Goal: Check status: Check status

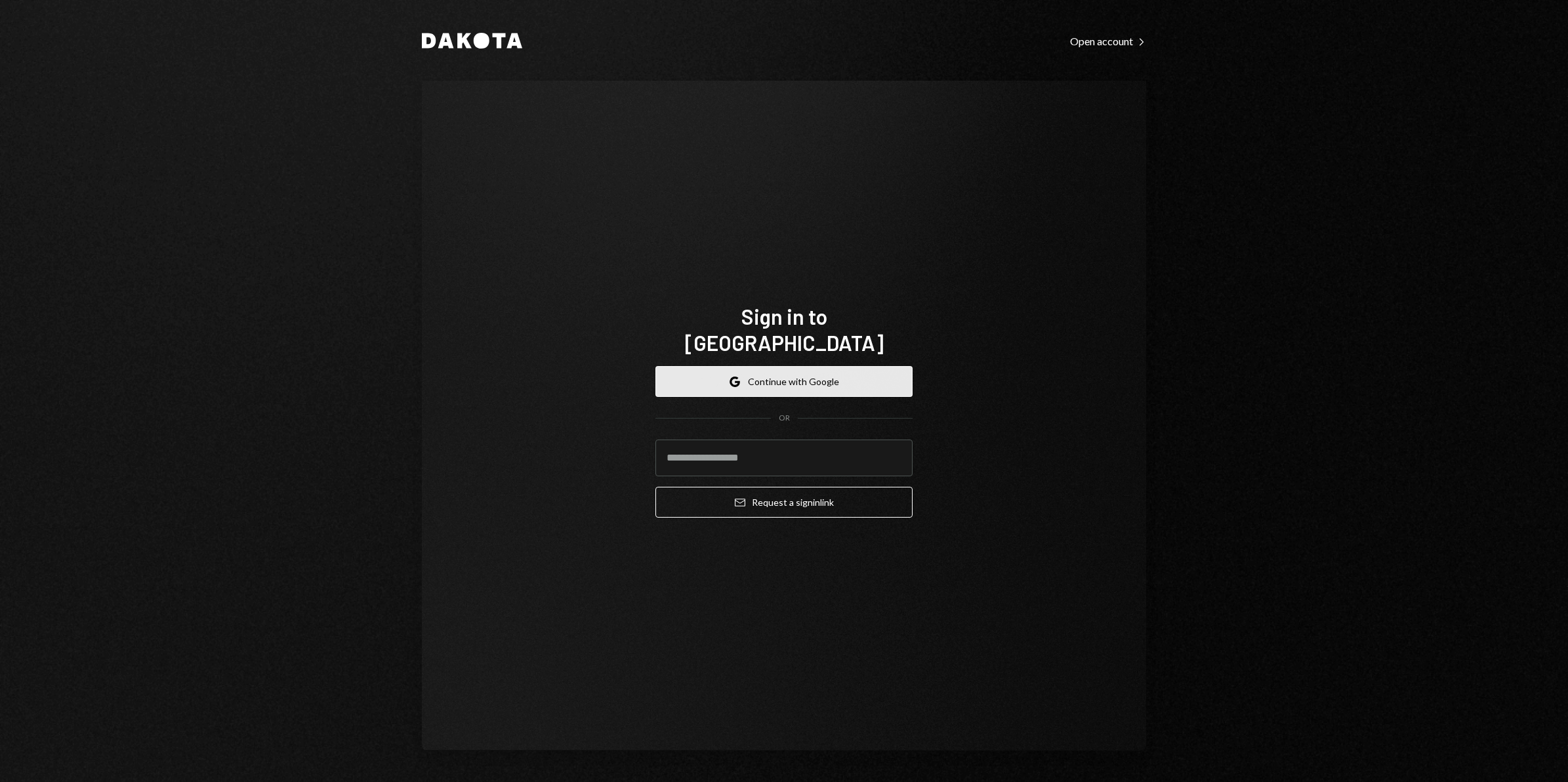
click at [767, 372] on button "Google Continue with Google" at bounding box center [783, 381] width 257 height 31
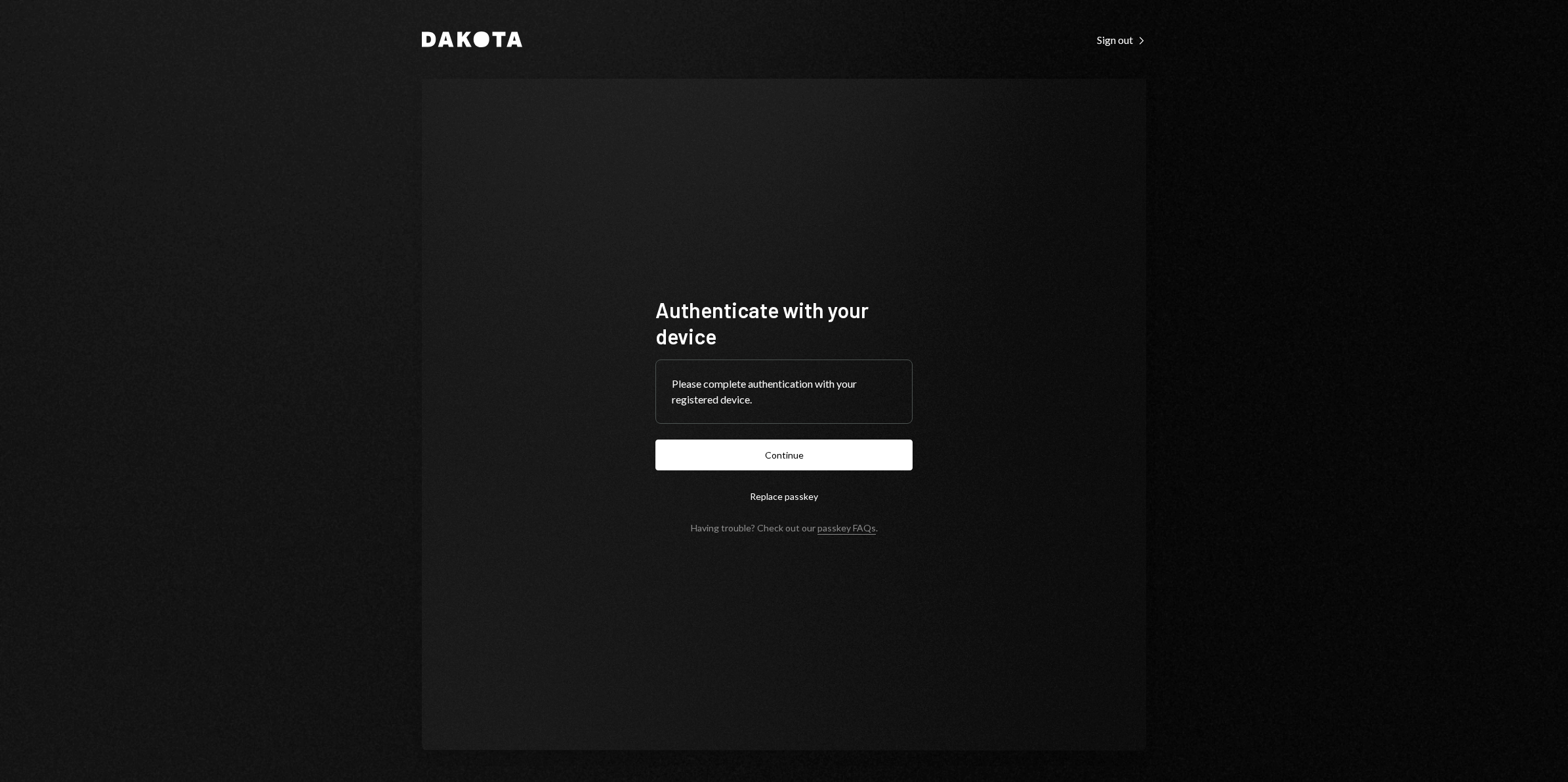
click at [797, 457] on button "Continue" at bounding box center [783, 454] width 257 height 31
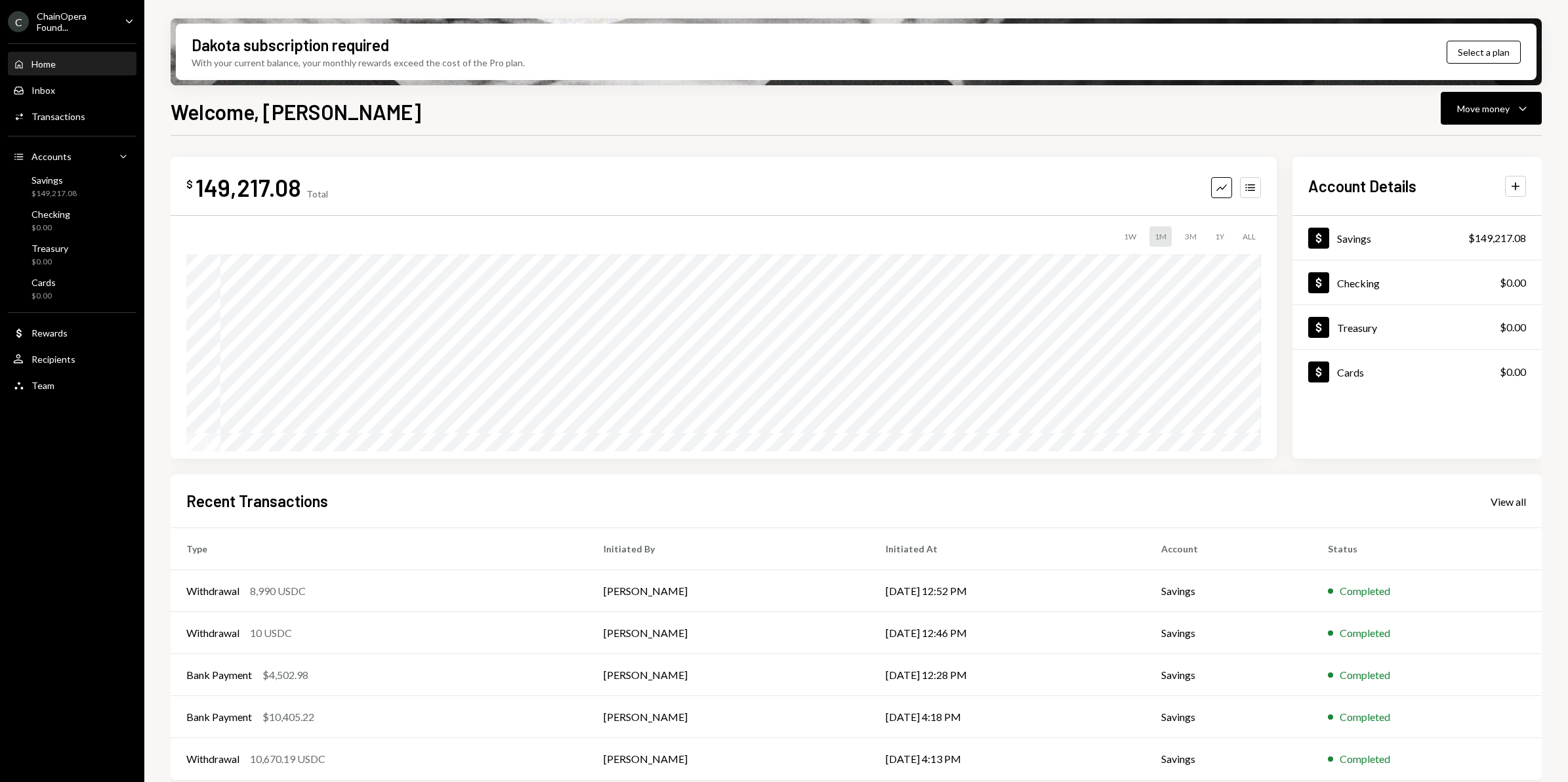
click at [58, 30] on div "ChainOpera Found..." at bounding box center [76, 22] width 78 height 22
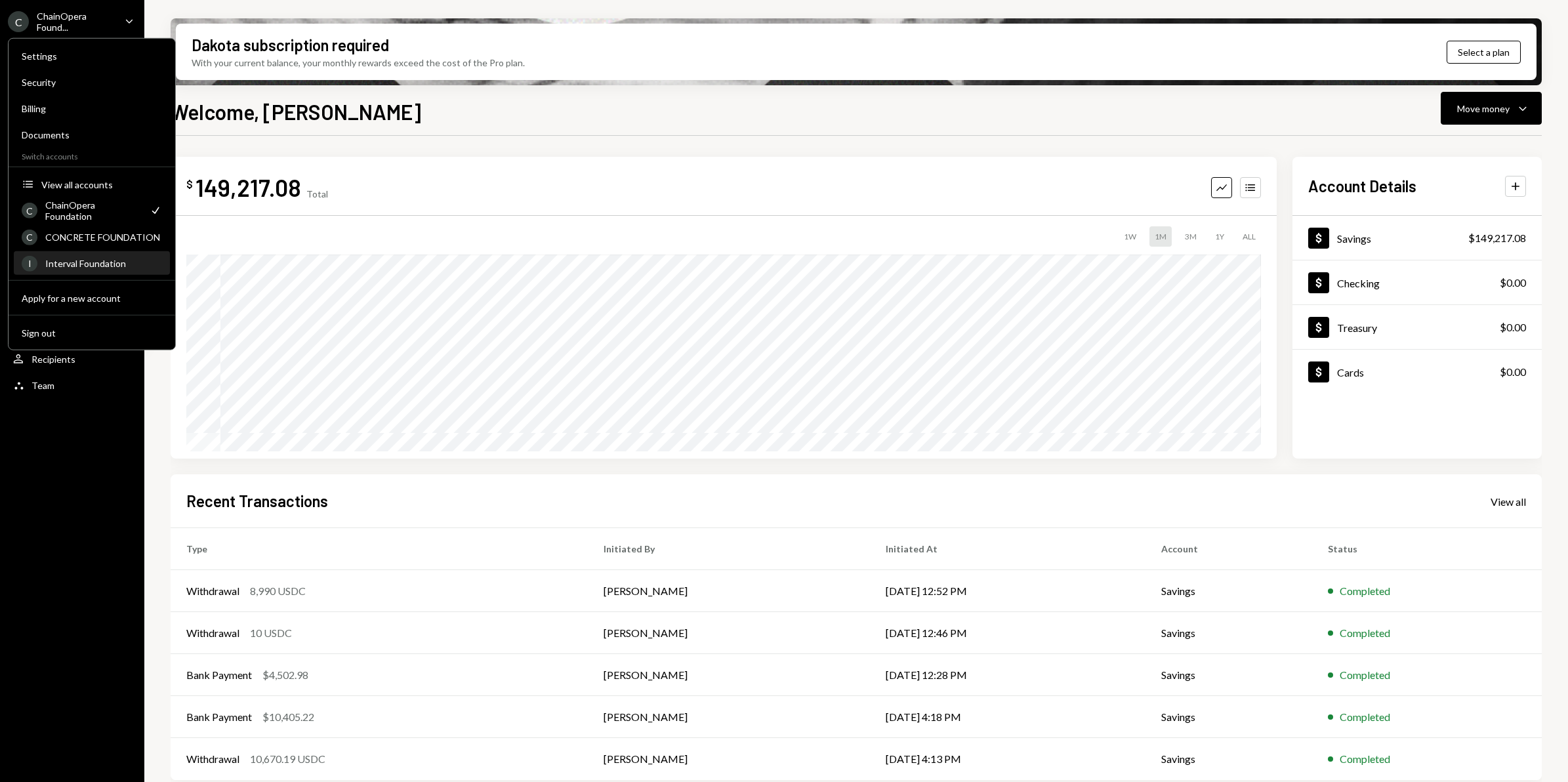
click at [87, 262] on div "Interval Foundation" at bounding box center [104, 263] width 117 height 11
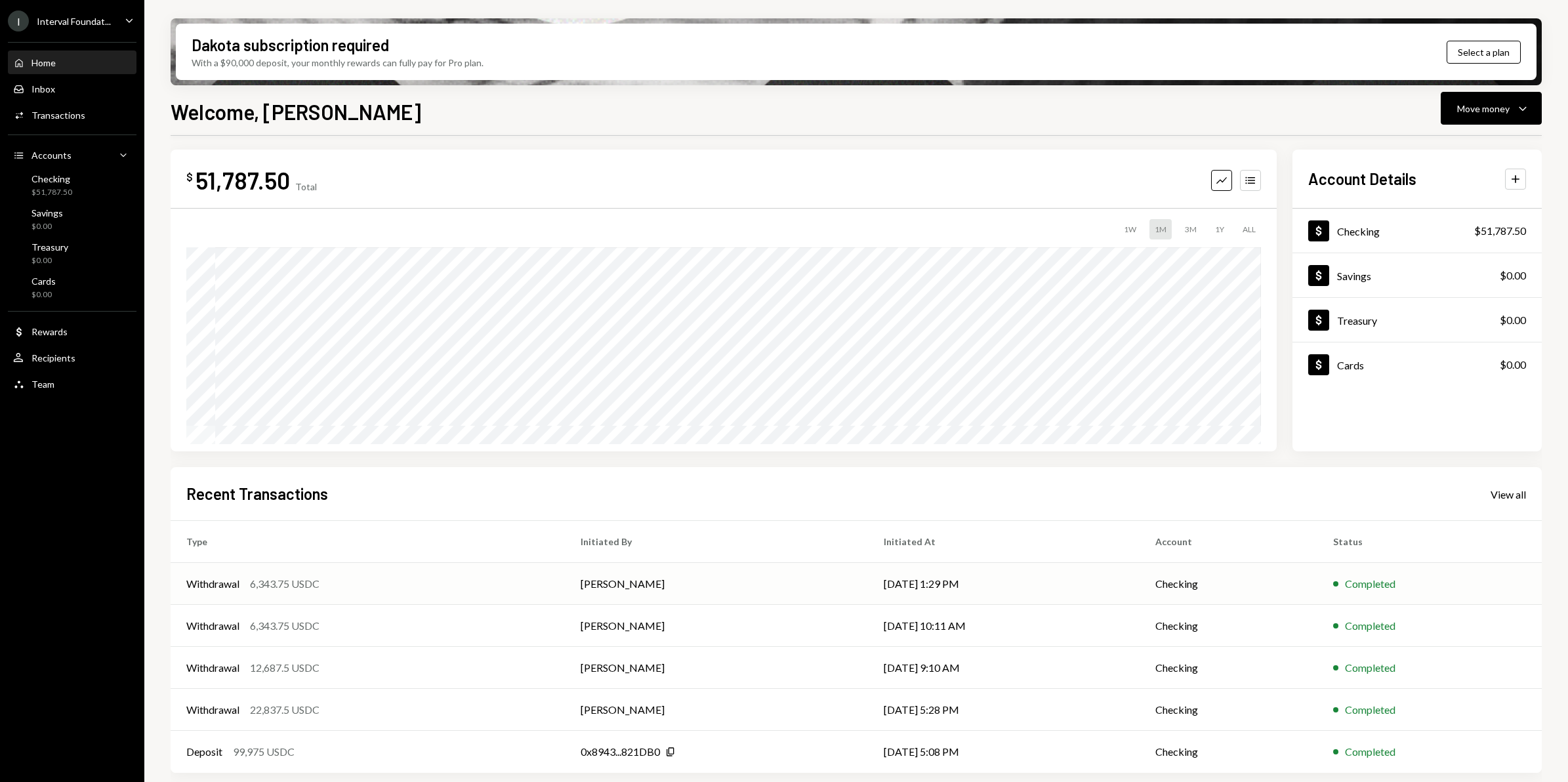
scroll to position [8, 0]
click at [473, 630] on div "Withdrawal 6,343.75 USDC" at bounding box center [368, 625] width 363 height 16
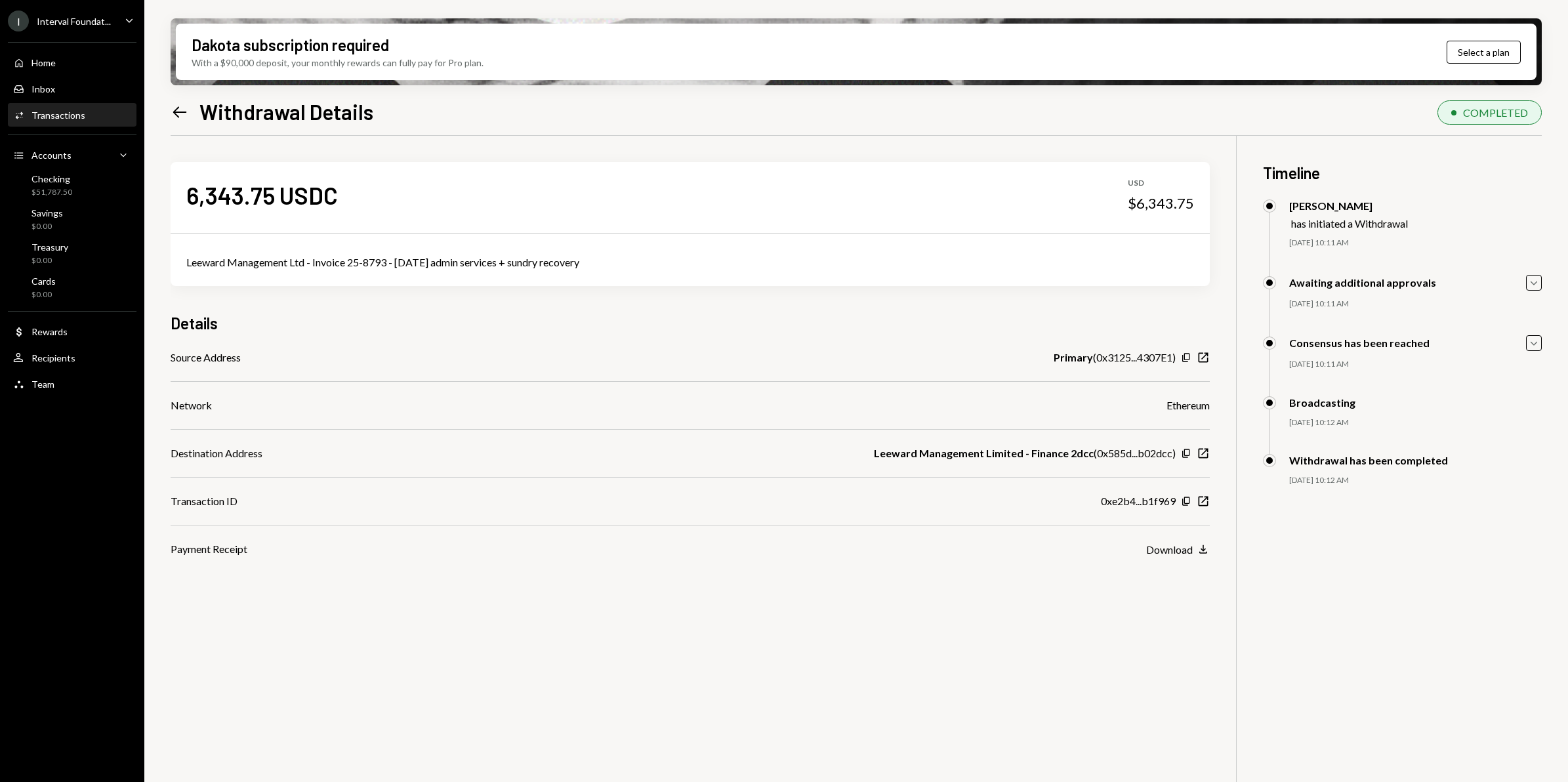
click at [182, 114] on icon "Left Arrow" at bounding box center [180, 112] width 19 height 19
